Goal: Task Accomplishment & Management: Use online tool/utility

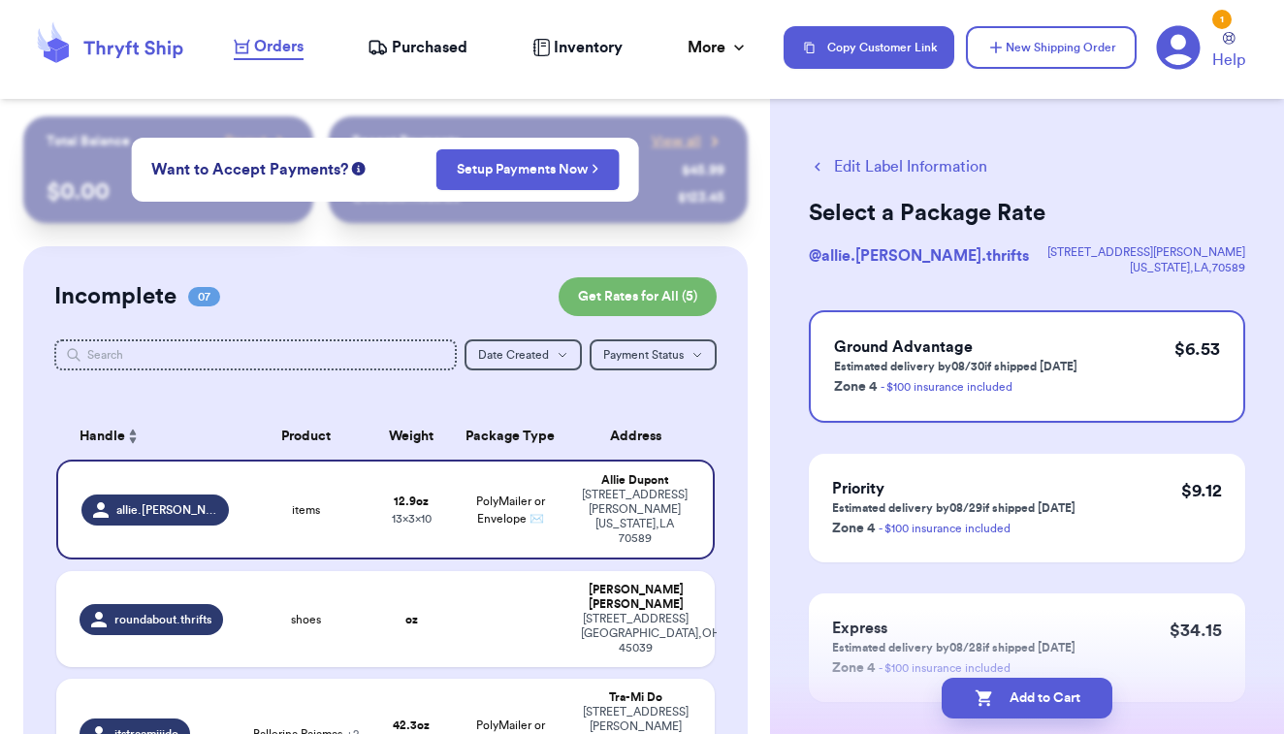
scroll to position [214, 0]
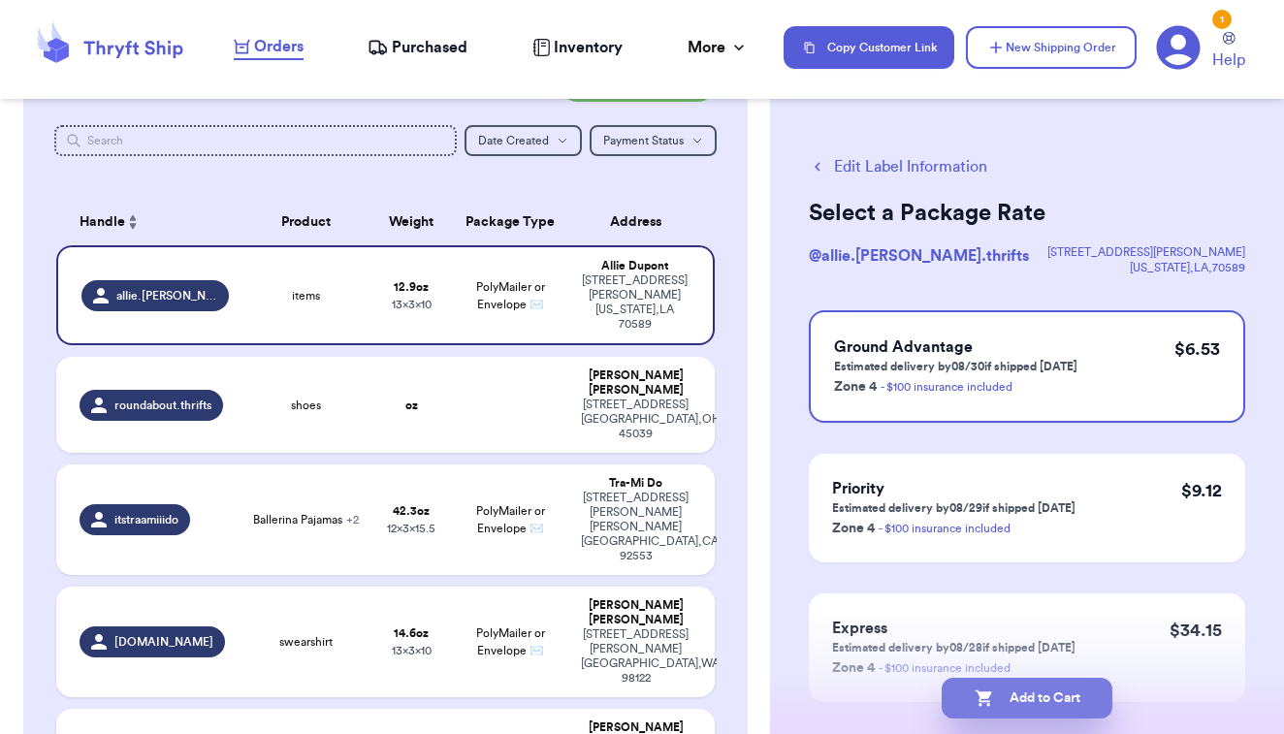
click at [999, 689] on button "Add to Cart" at bounding box center [1027, 698] width 171 height 41
checkbox input "true"
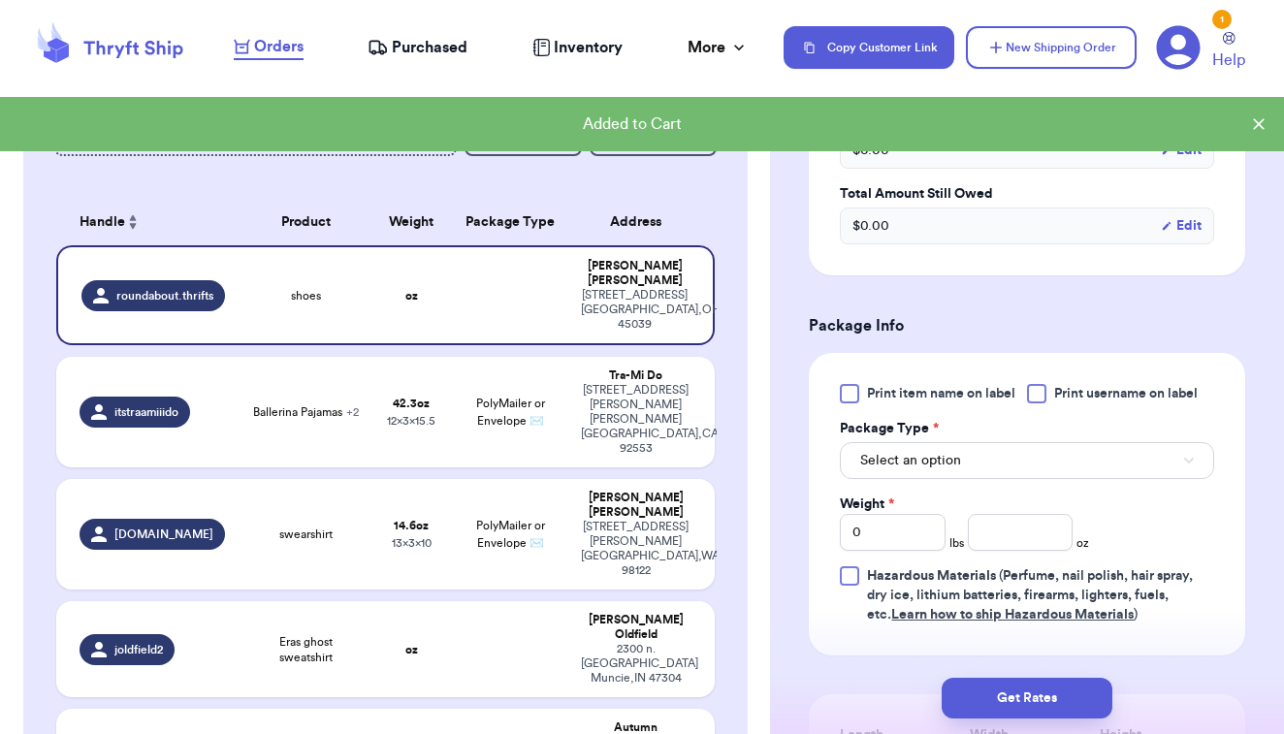
scroll to position [717, 0]
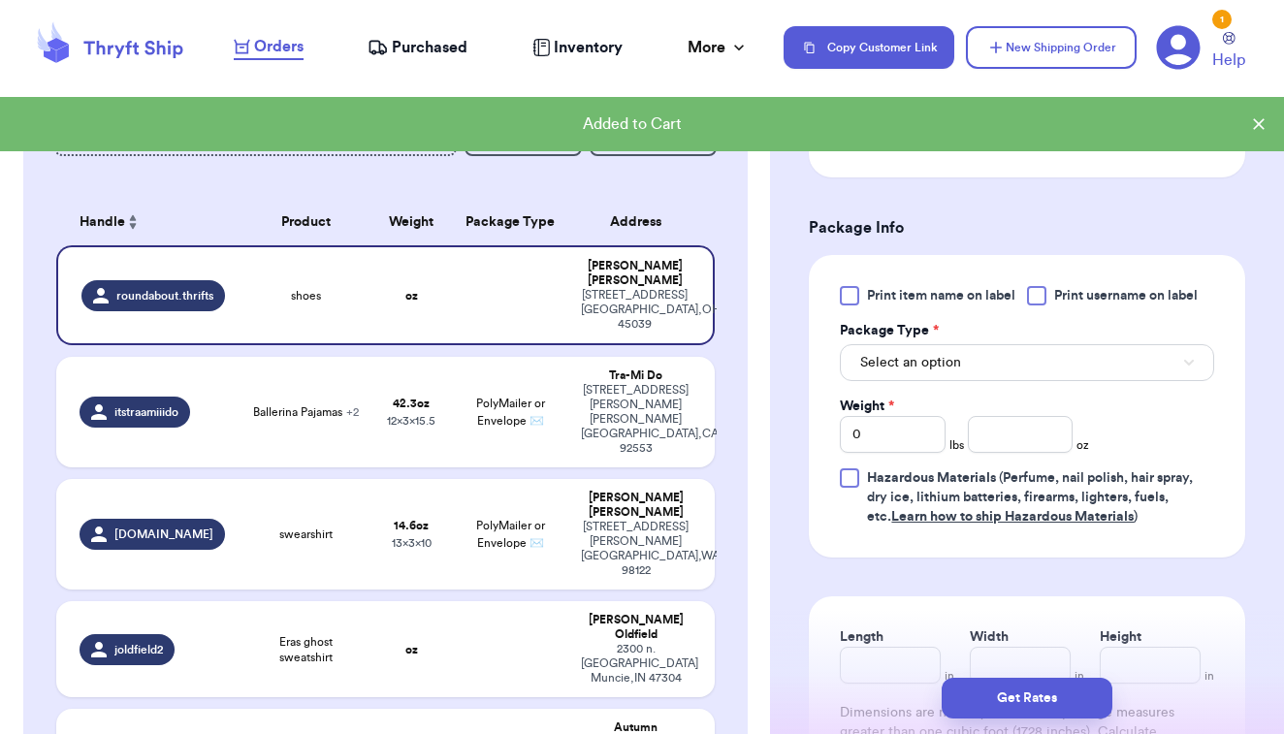
click at [852, 304] on div at bounding box center [849, 295] width 19 height 19
click at [0, 0] on input "Print item name on label" at bounding box center [0, 0] width 0 height 0
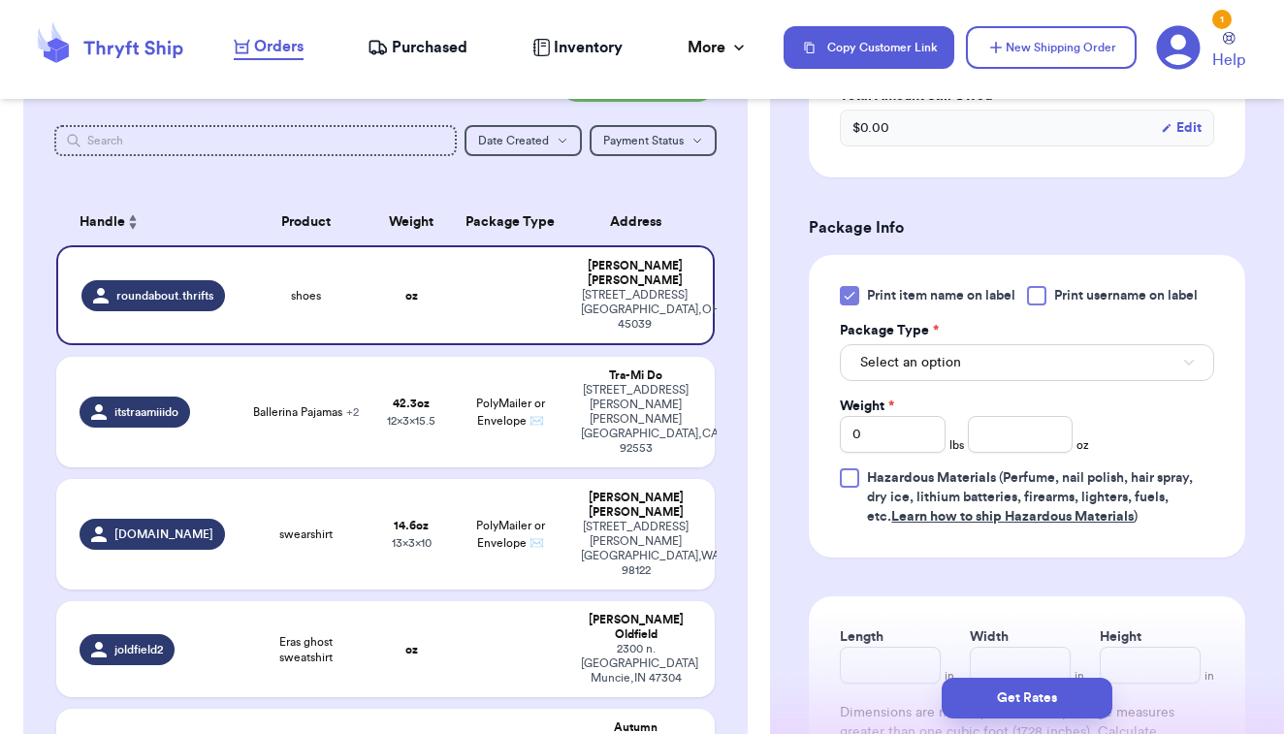
click at [875, 365] on span "Select an option" at bounding box center [910, 362] width 101 height 19
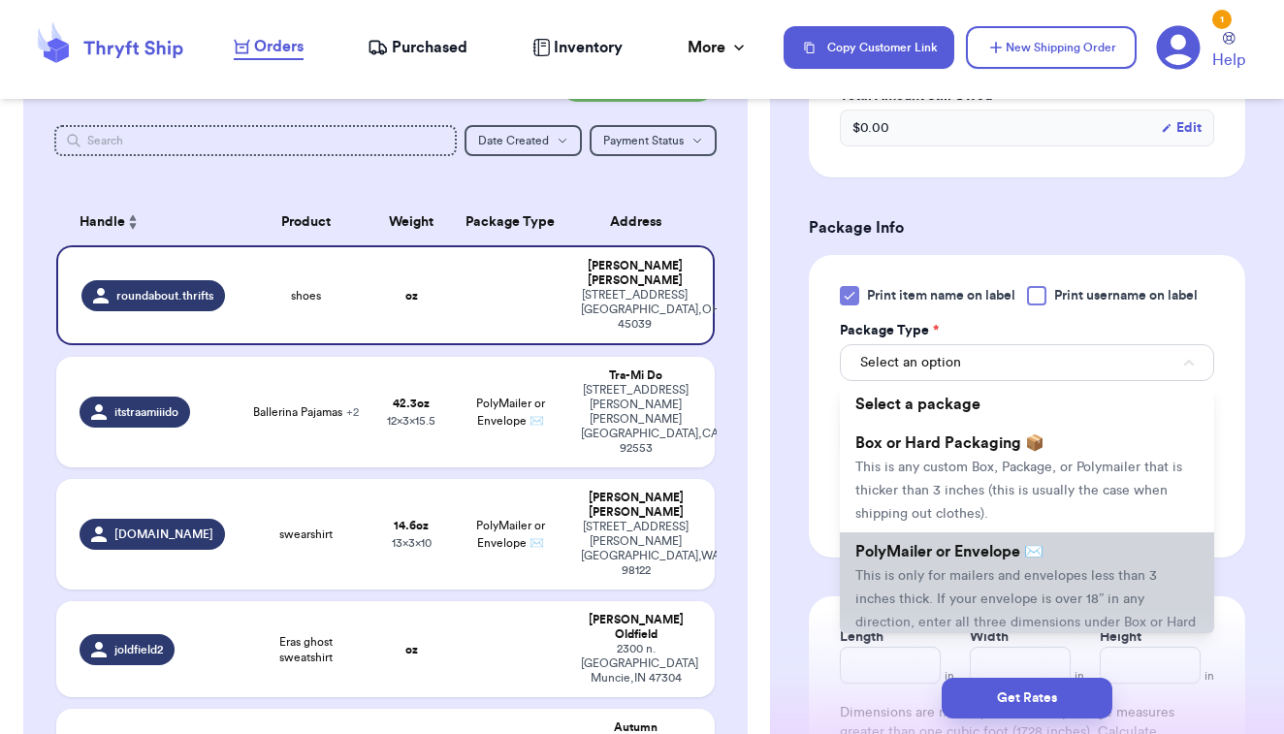
click at [881, 571] on li "PolyMailer or Envelope ✉️ This is only for mailers and envelopes less than 3 in…" at bounding box center [1027, 598] width 374 height 132
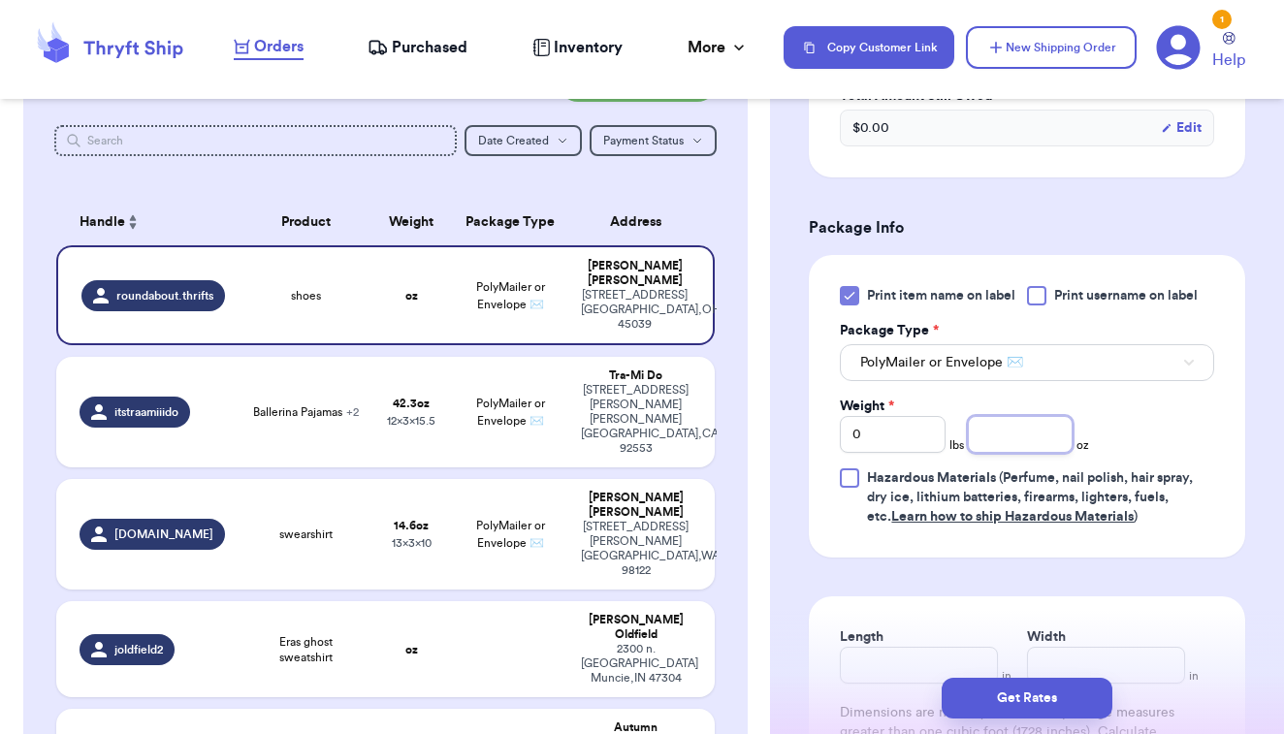
click at [1024, 444] on input "number" at bounding box center [1021, 434] width 106 height 37
type input "6.2"
type input "6"
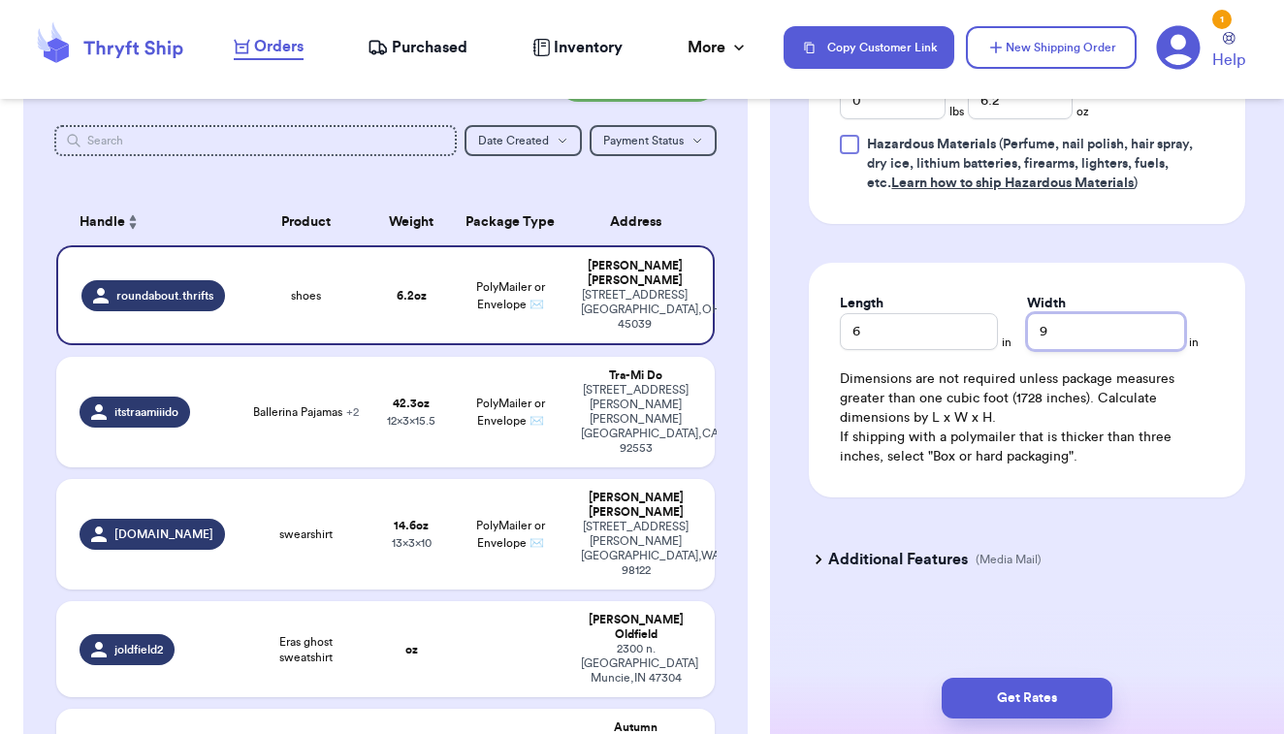
scroll to position [1054, 0]
type input "9"
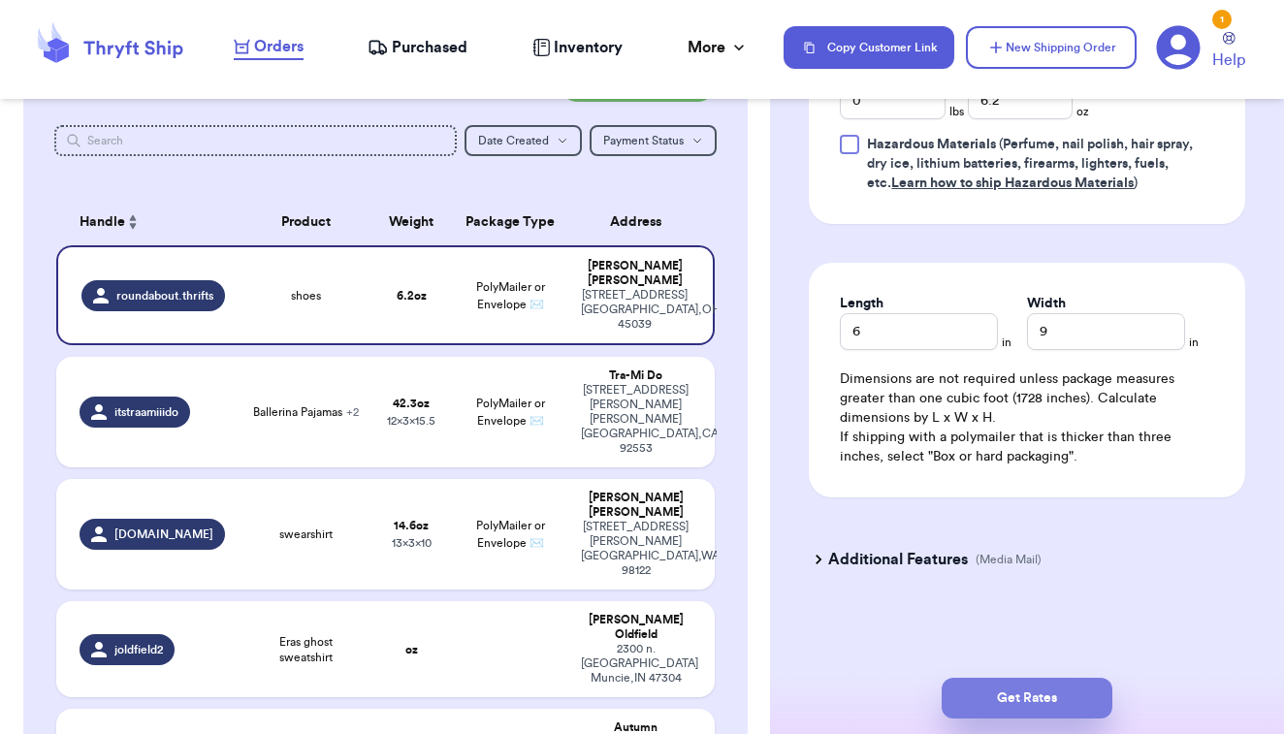
click at [992, 688] on button "Get Rates" at bounding box center [1027, 698] width 171 height 41
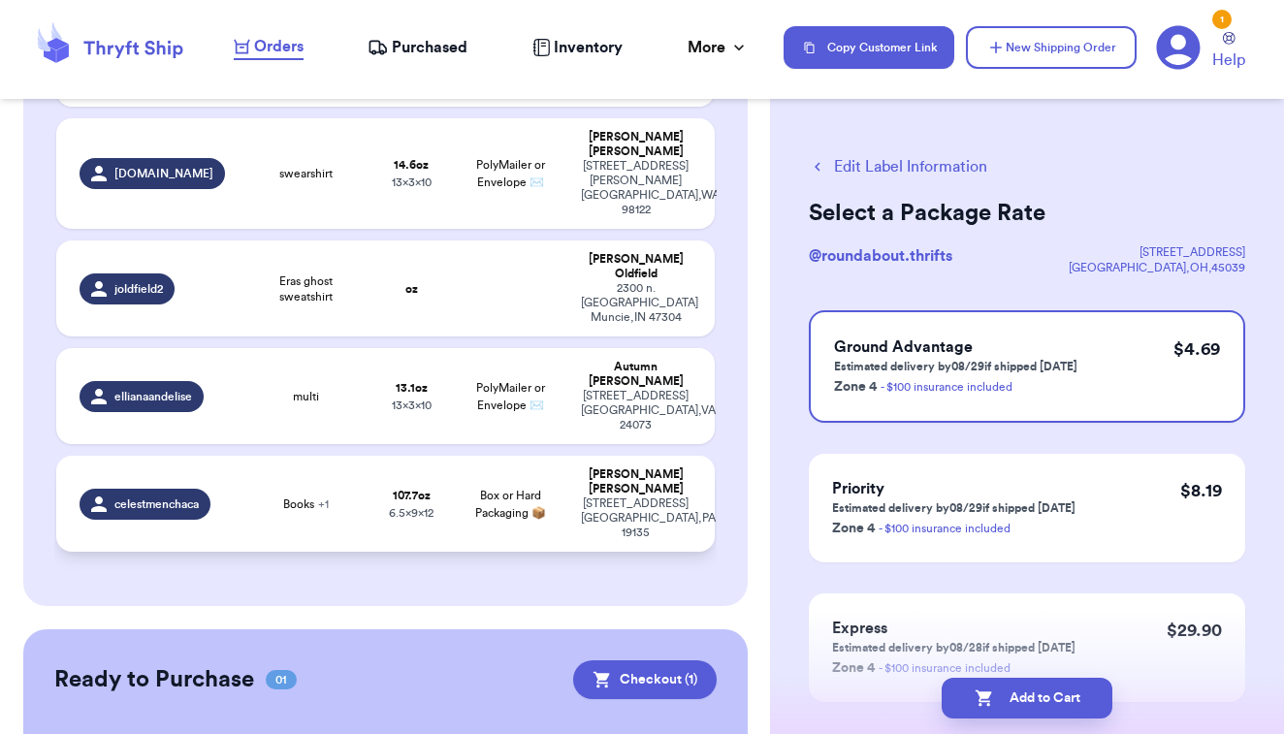
scroll to position [583, 0]
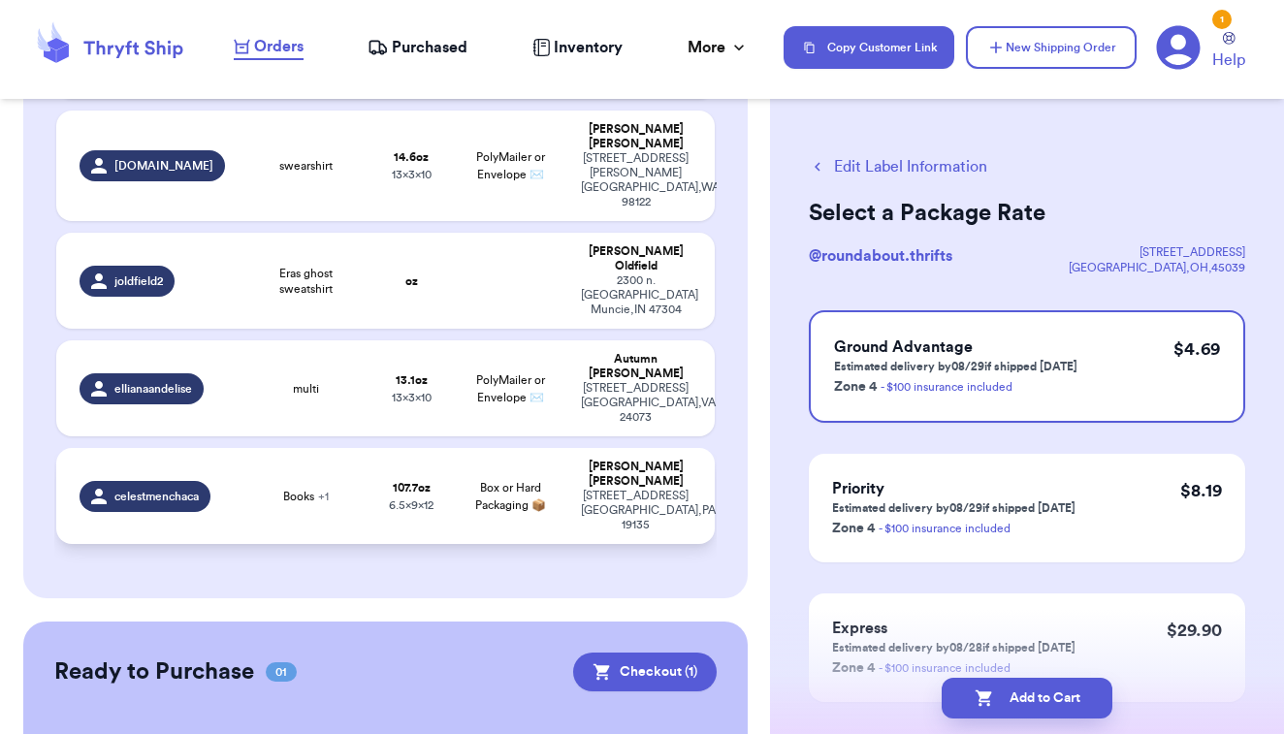
click at [504, 482] on span "Box or Hard Packaging 📦" at bounding box center [510, 496] width 71 height 29
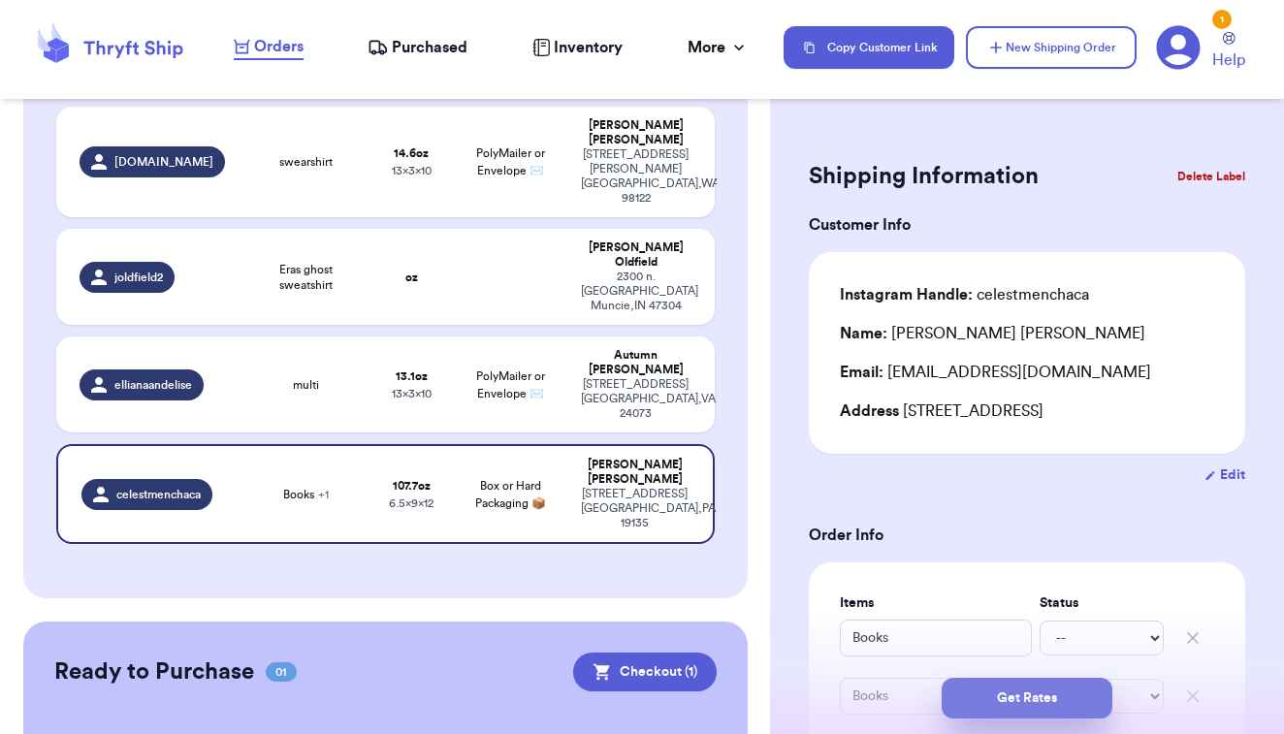
click at [1004, 709] on button "Get Rates" at bounding box center [1027, 698] width 171 height 41
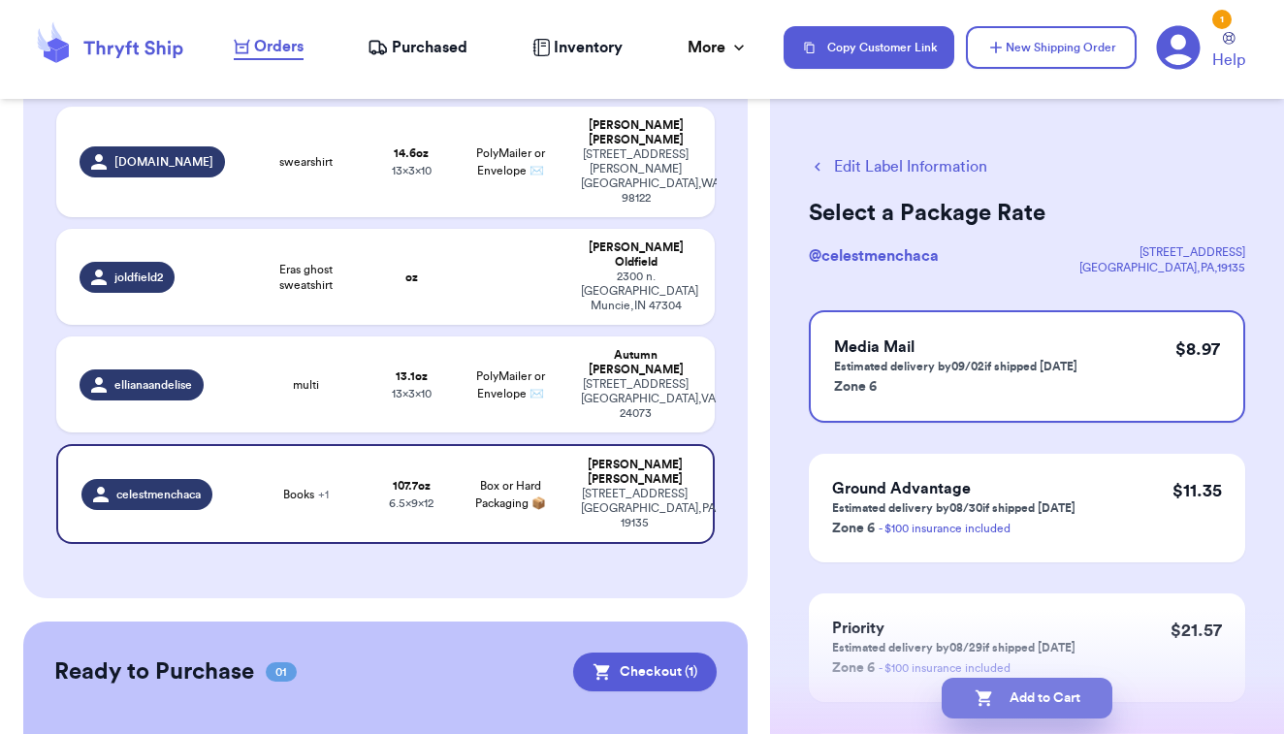
click at [986, 688] on button "Add to Cart" at bounding box center [1027, 698] width 171 height 41
checkbox input "true"
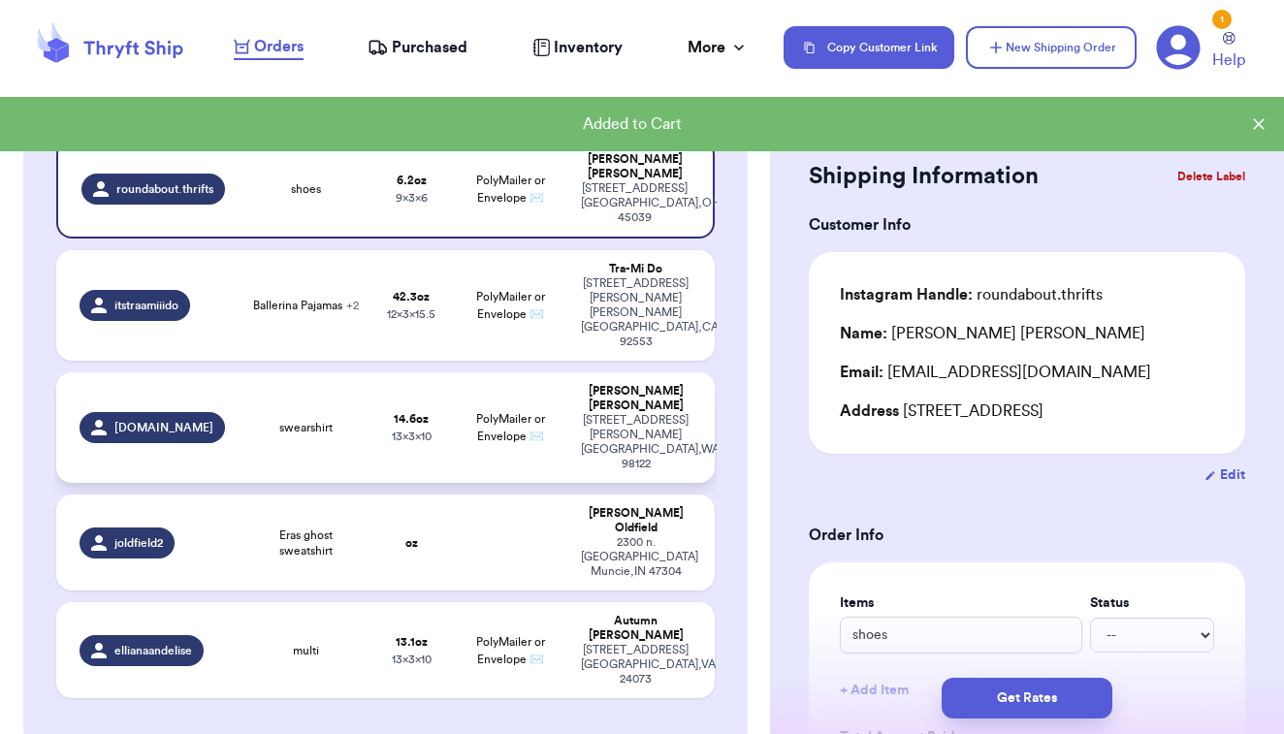
scroll to position [320, 0]
